Goal: Task Accomplishment & Management: Manage account settings

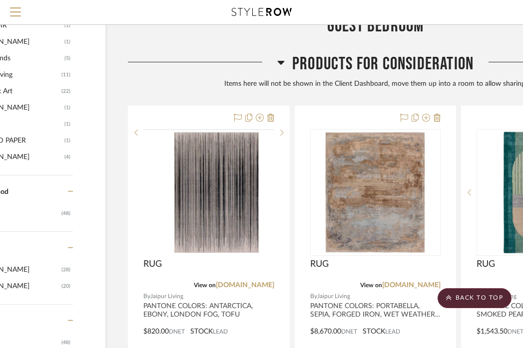
scroll to position [754, 82]
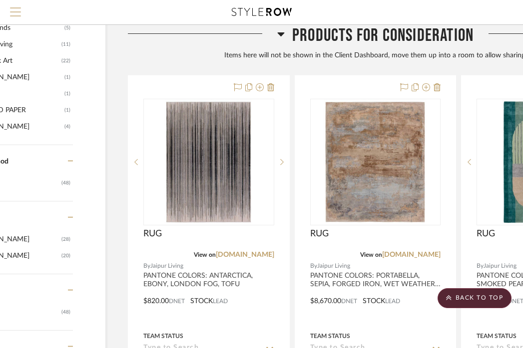
click at [9, 17] on button "Menu" at bounding box center [15, 12] width 31 height 24
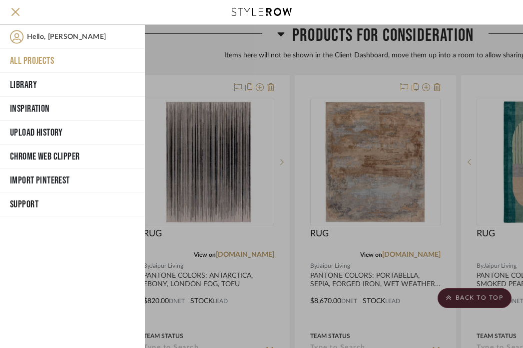
click at [40, 54] on button "All Projects" at bounding box center [72, 61] width 145 height 24
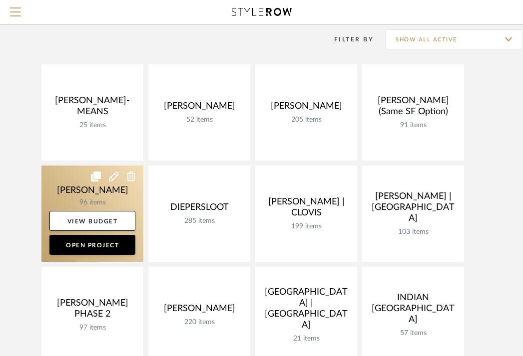
scroll to position [75, 0]
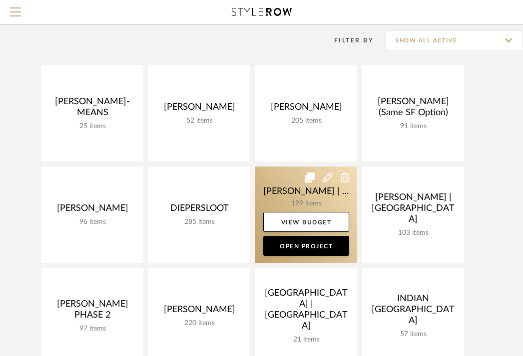
click at [297, 192] on link at bounding box center [306, 215] width 102 height 96
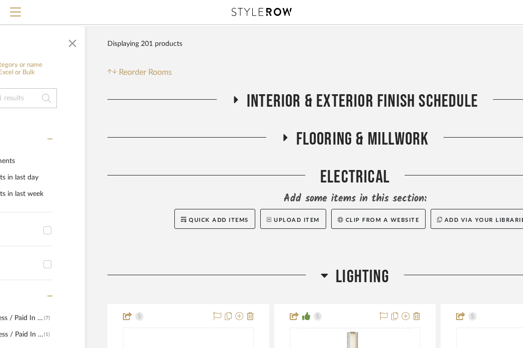
scroll to position [124, 103]
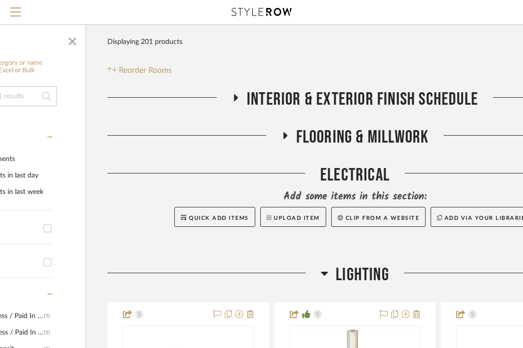
click at [360, 265] on span "LIGHTING" at bounding box center [362, 275] width 53 height 21
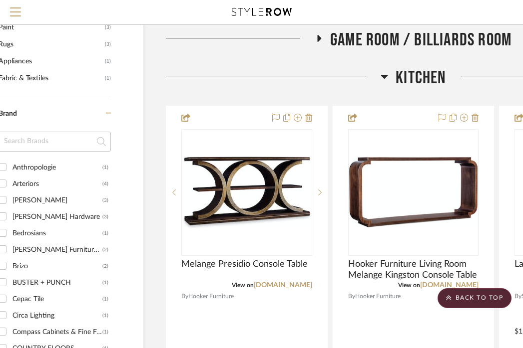
scroll to position [995, 44]
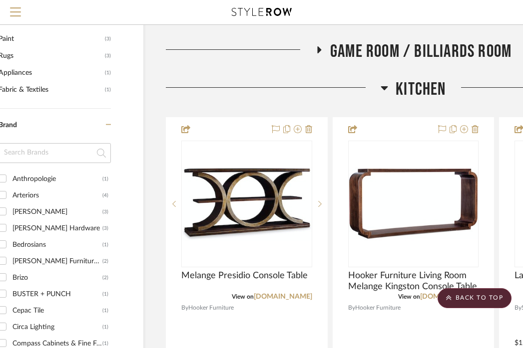
click at [417, 79] on span "Kitchen" at bounding box center [420, 89] width 50 height 21
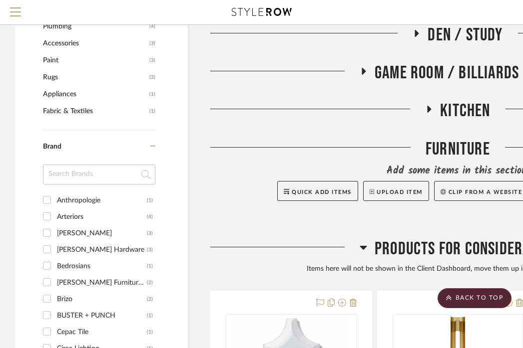
scroll to position [983, 0]
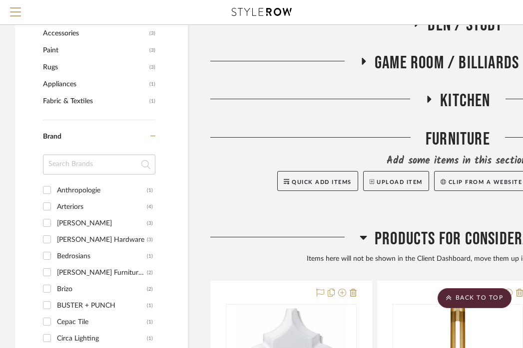
click at [81, 315] on div "Cepac Tile" at bounding box center [102, 323] width 90 height 16
click at [55, 314] on input "Cepac Tile (1)" at bounding box center [47, 322] width 16 height 16
checkbox input "true"
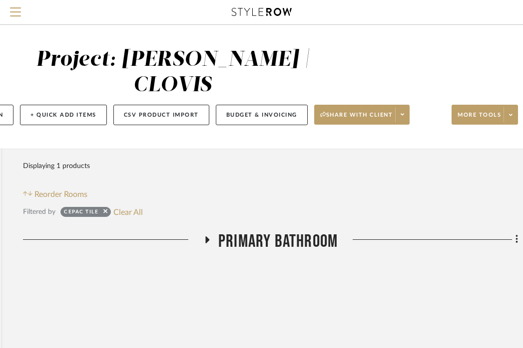
scroll to position [0, 196]
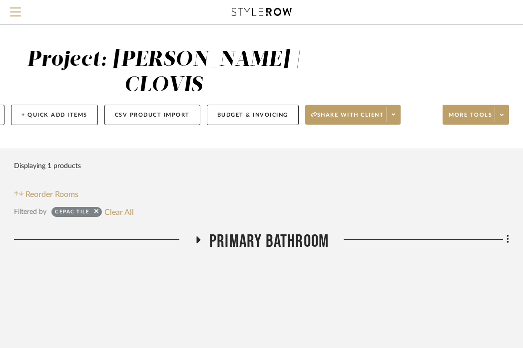
click at [314, 231] on span "Primary Bathroom" at bounding box center [268, 241] width 119 height 21
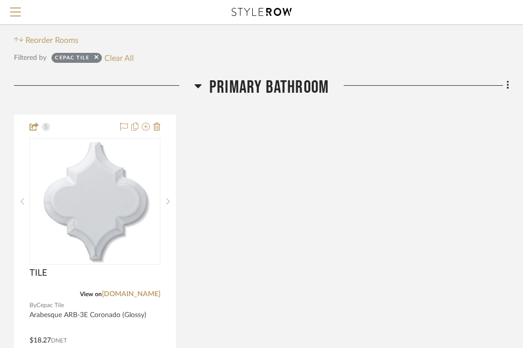
scroll to position [154, 177]
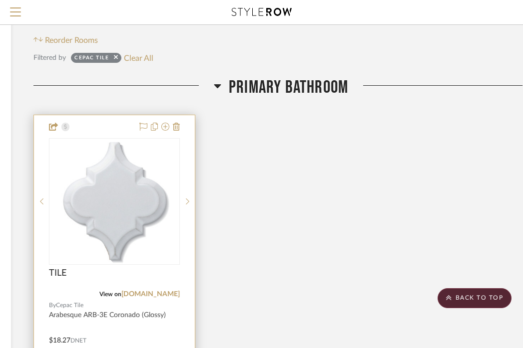
click at [152, 289] on div at bounding box center [114, 333] width 161 height 437
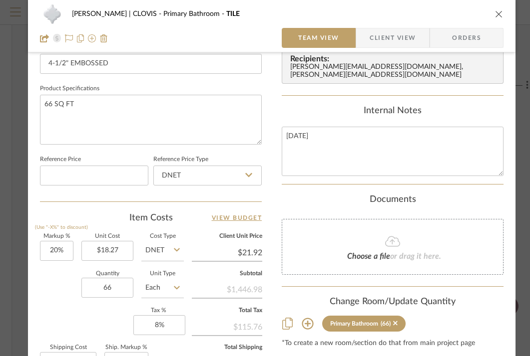
scroll to position [450, 0]
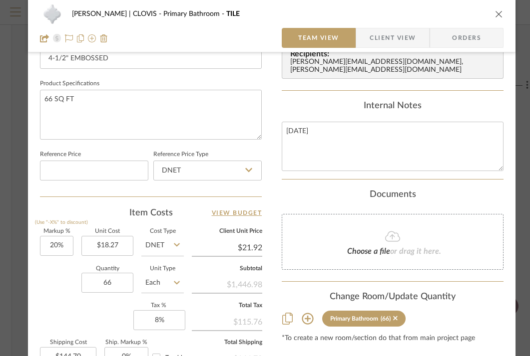
click at [161, 286] on input "Each" at bounding box center [162, 283] width 42 height 20
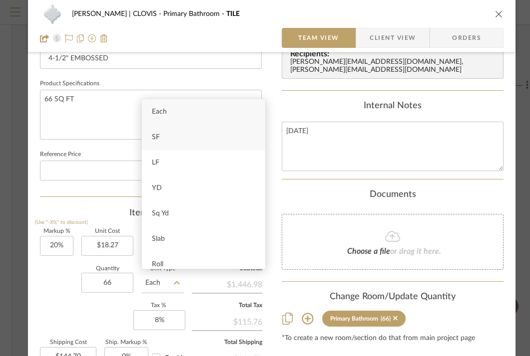
click at [170, 138] on div "SF" at bounding box center [203, 137] width 123 height 25
type input "SF"
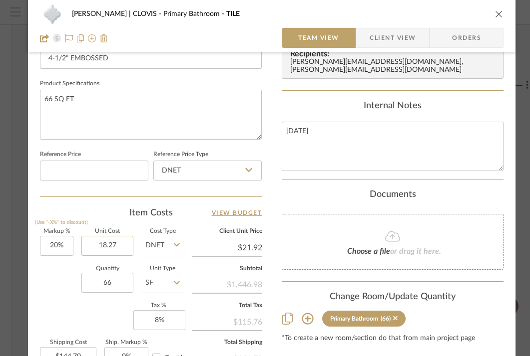
click at [118, 246] on input "18.27" at bounding box center [107, 246] width 52 height 20
type input "$22.00"
click at [59, 289] on div "Quantity 66 Unit Type SF" at bounding box center [112, 284] width 144 height 35
type input "$26.40"
type input "$174.24"
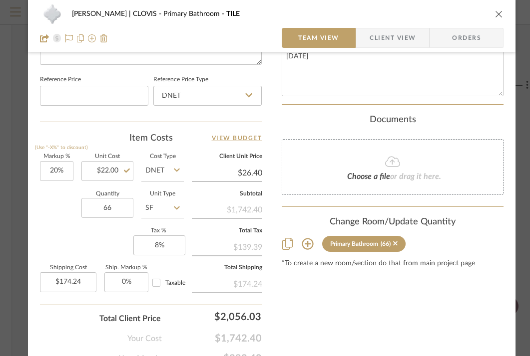
scroll to position [579, 0]
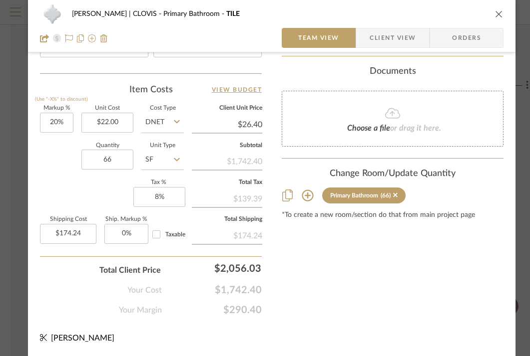
click at [500, 13] on icon "close" at bounding box center [499, 14] width 8 height 8
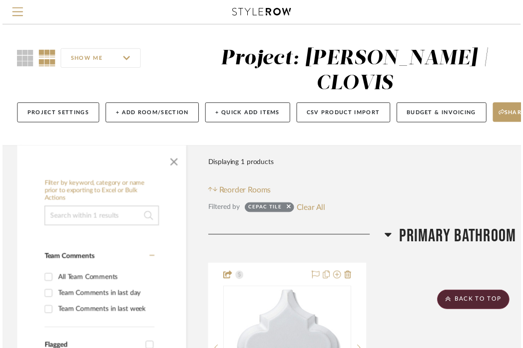
scroll to position [154, 177]
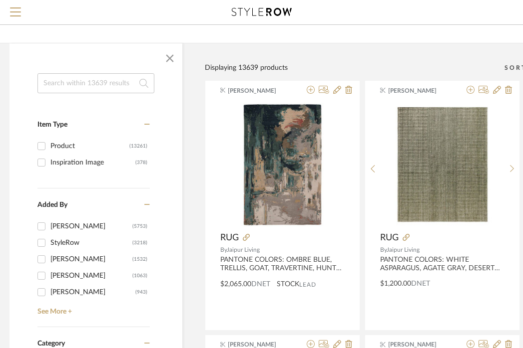
scroll to position [63, 23]
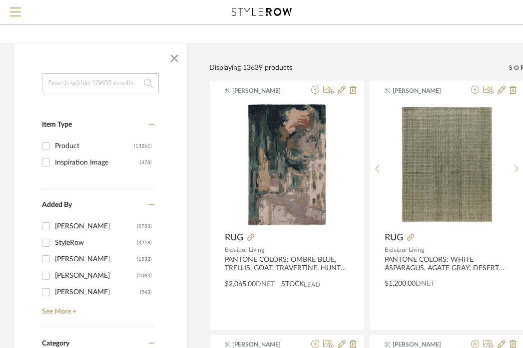
click at [123, 77] on input at bounding box center [100, 83] width 117 height 20
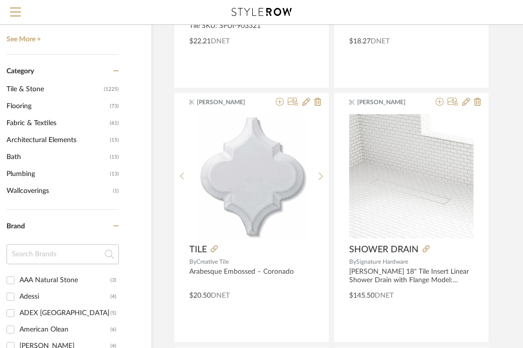
scroll to position [312, 58]
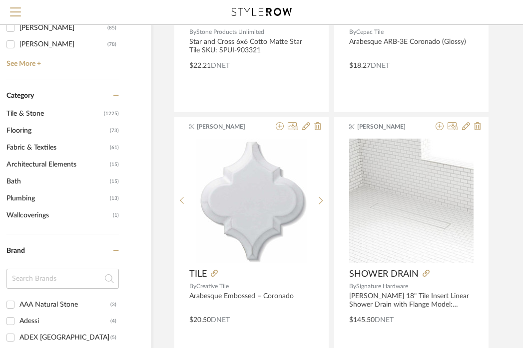
type input "TILE"
